Goal: Find specific page/section: Find specific page/section

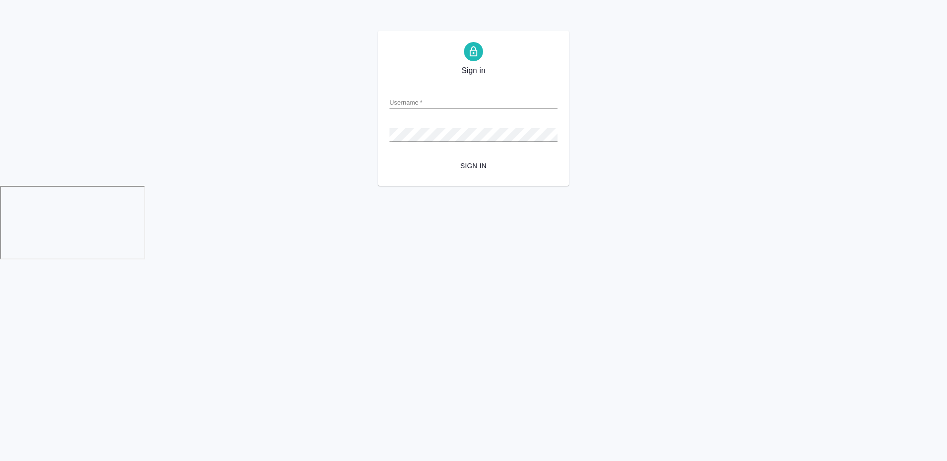
click at [415, 104] on input "Username   *" at bounding box center [473, 101] width 168 height 13
type input "a.chekhalkova@awatera.com"
click at [389, 157] on button "Sign in" at bounding box center [473, 166] width 168 height 18
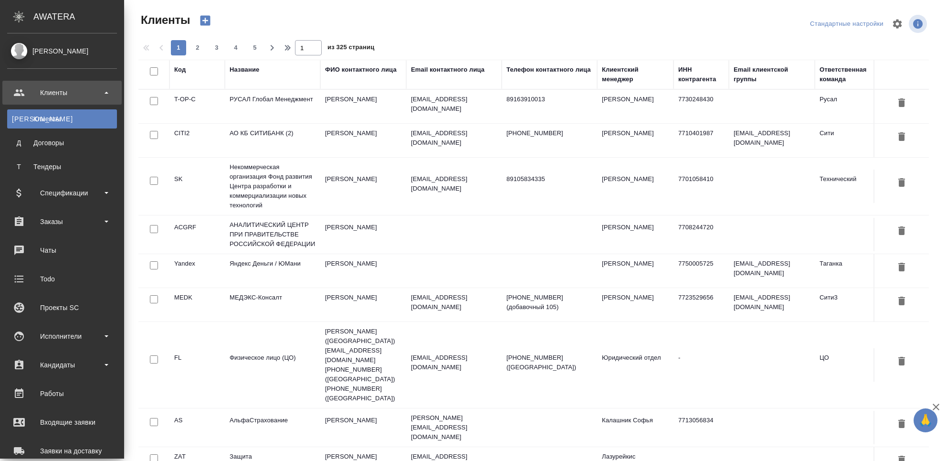
select select "RU"
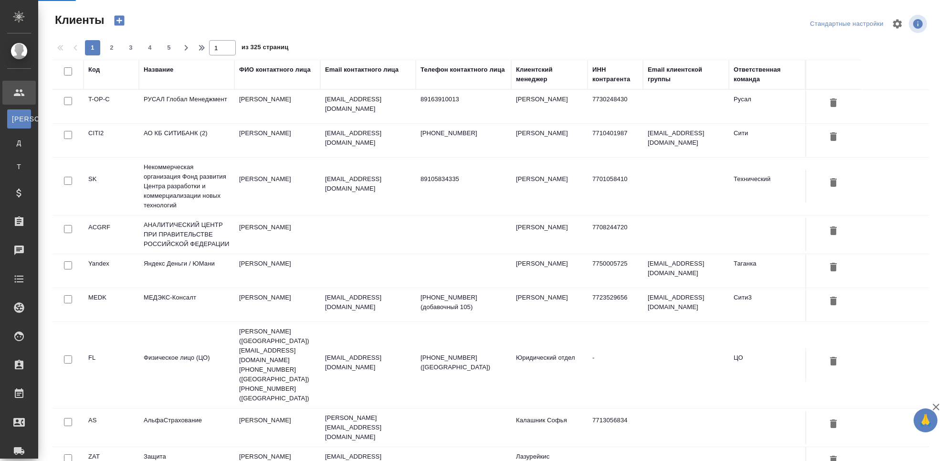
scroll to position [161, 0]
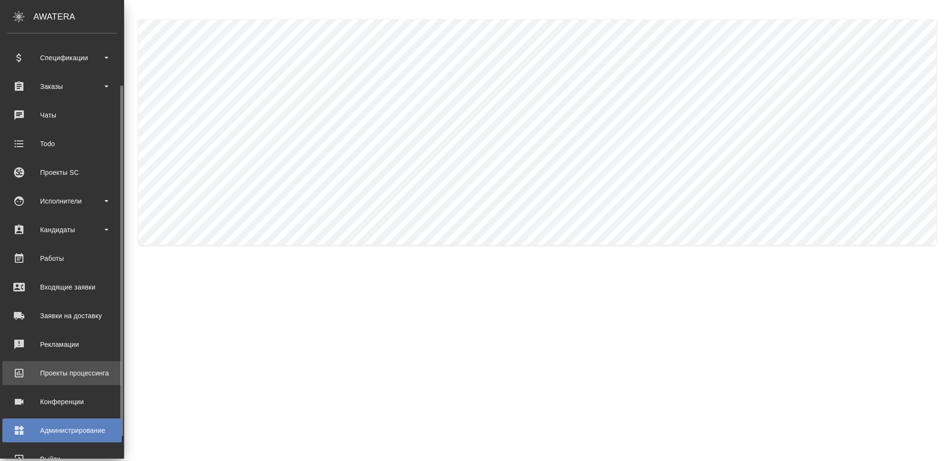
scroll to position [90, 0]
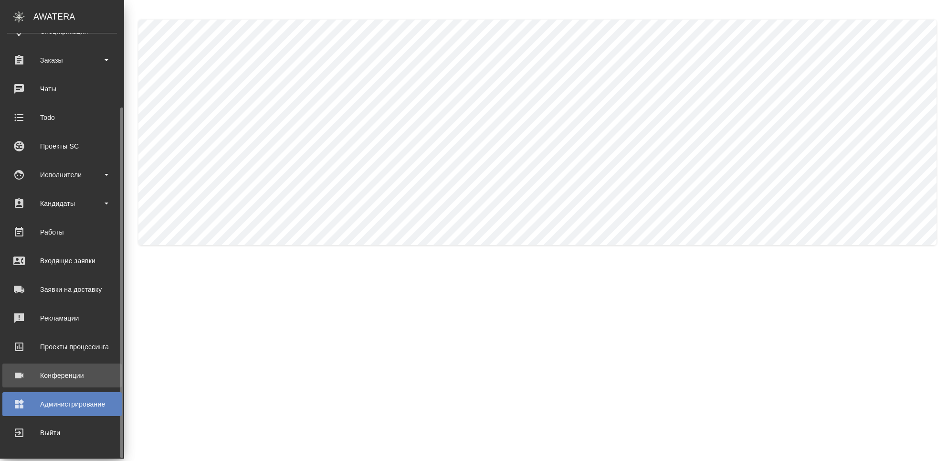
click at [40, 379] on div "Конференции" at bounding box center [62, 375] width 110 height 14
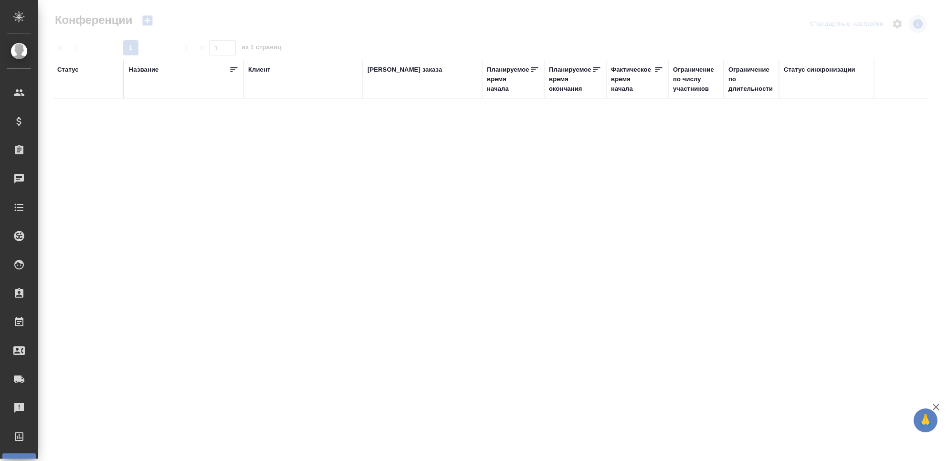
type input "Чехалкова Анастасия"
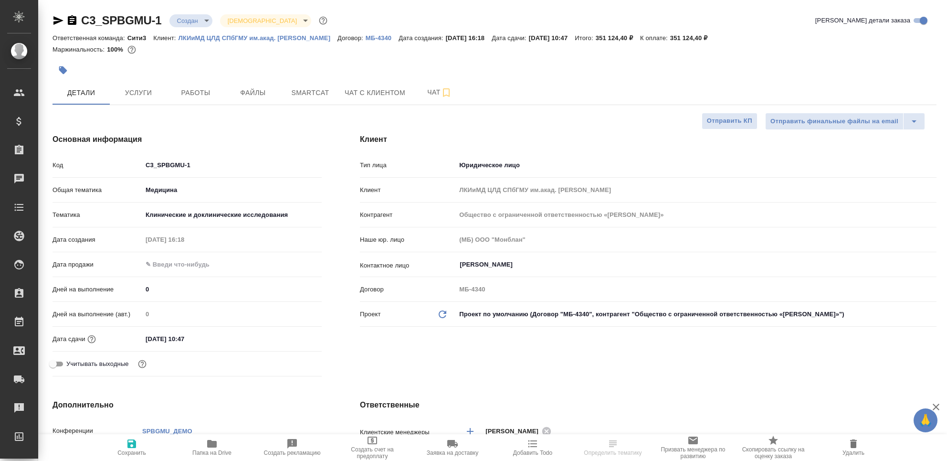
select select "RU"
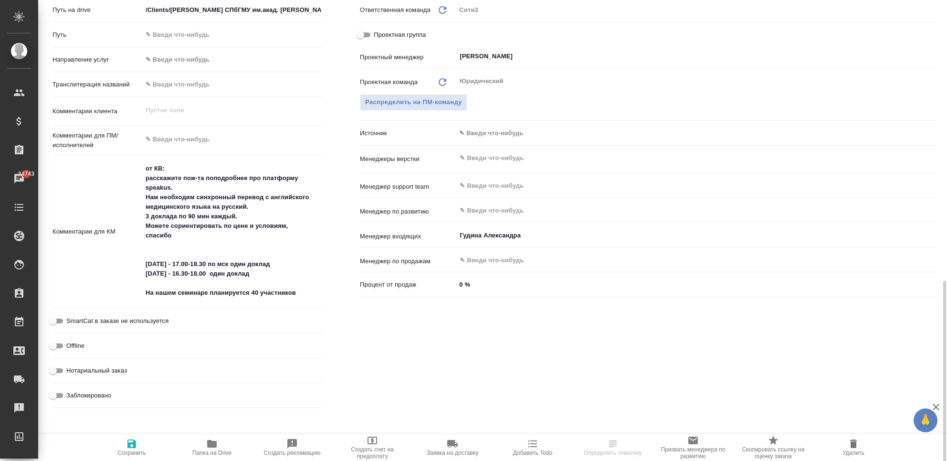
scroll to position [509, 0]
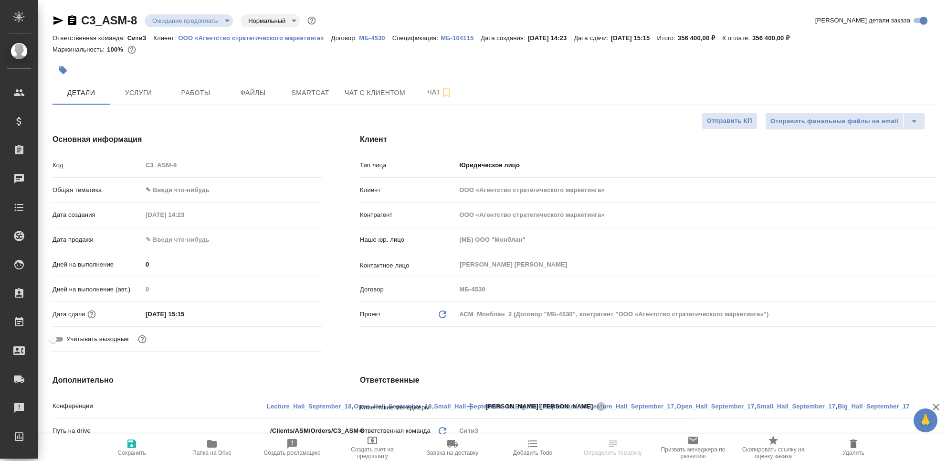
select select "RU"
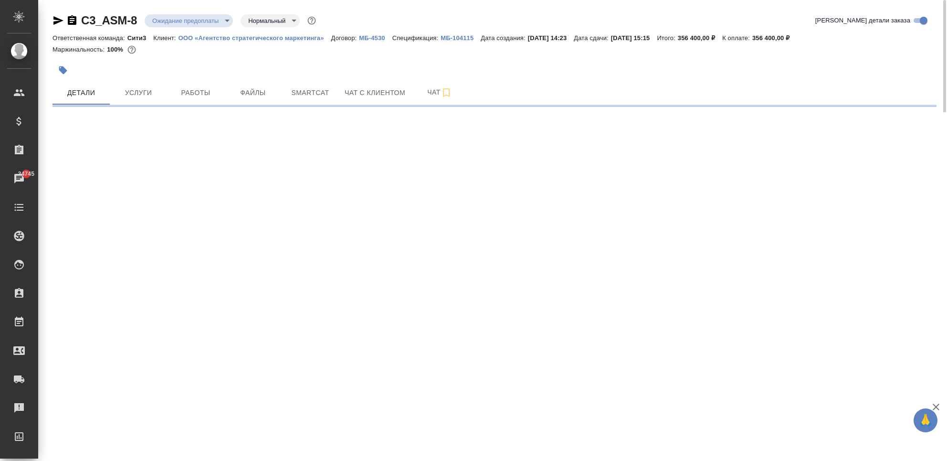
select select "RU"
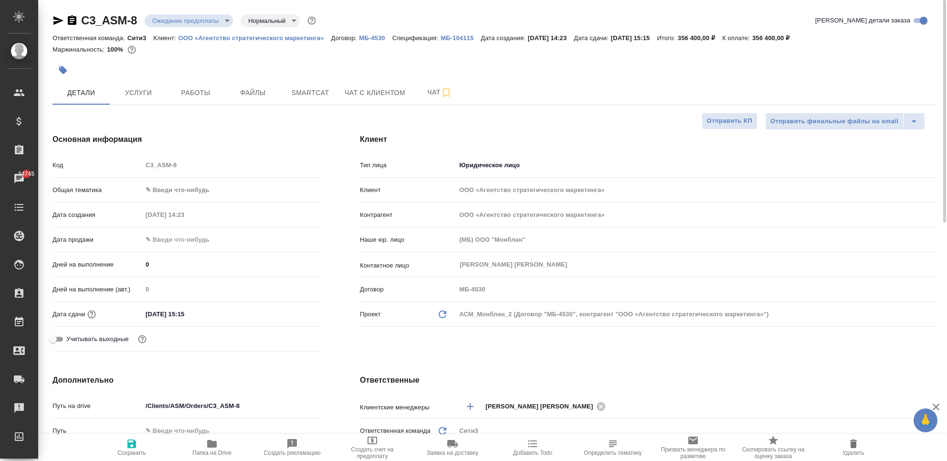
type textarea "x"
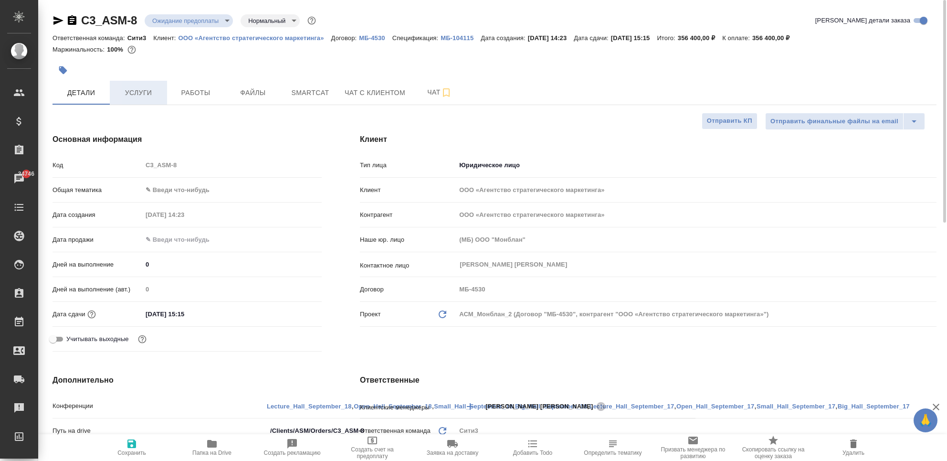
click at [151, 94] on span "Услуги" at bounding box center [138, 93] width 46 height 12
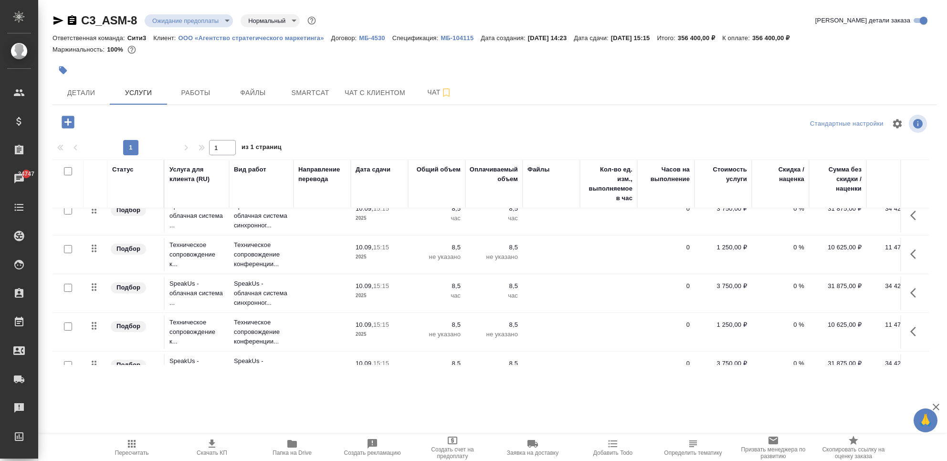
scroll to position [27, 0]
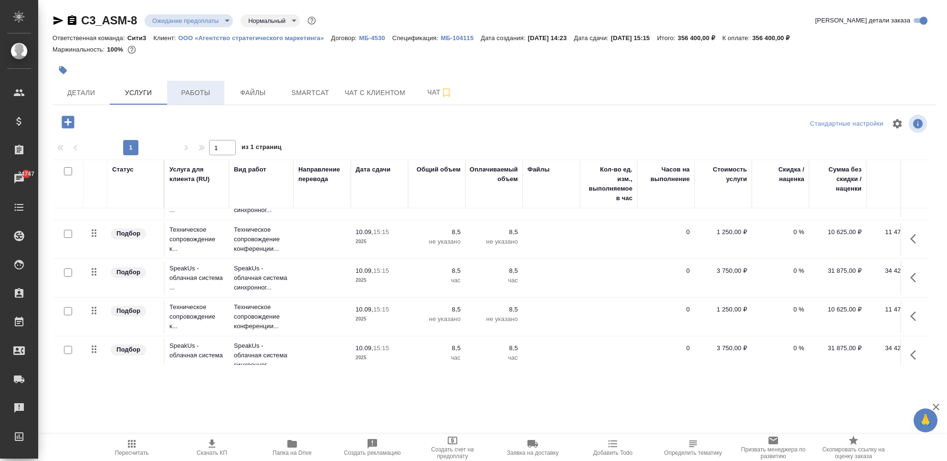
click at [200, 88] on span "Работы" at bounding box center [196, 93] width 46 height 12
